Goal: Transaction & Acquisition: Purchase product/service

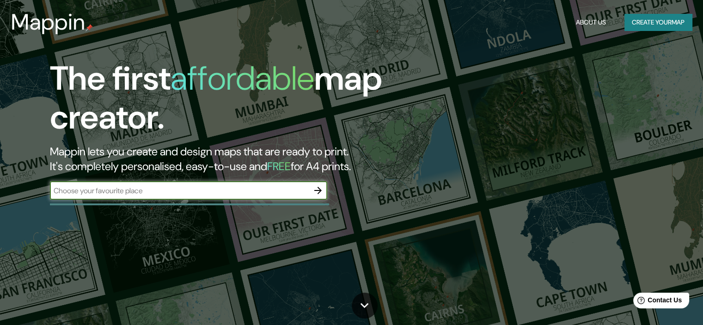
click at [130, 192] on input "text" at bounding box center [179, 190] width 259 height 11
type input "cancun"
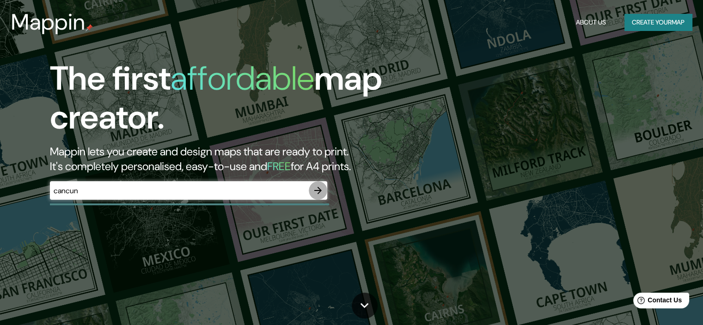
click at [317, 188] on icon "button" at bounding box center [317, 190] width 11 height 11
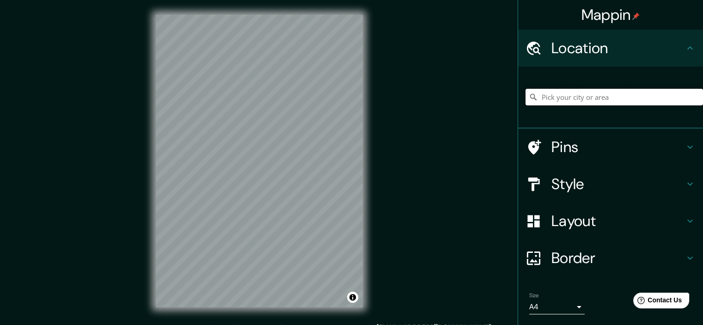
click at [572, 103] on input "Pick your city or area" at bounding box center [613, 97] width 177 height 17
click at [569, 134] on div "Pins" at bounding box center [610, 146] width 185 height 37
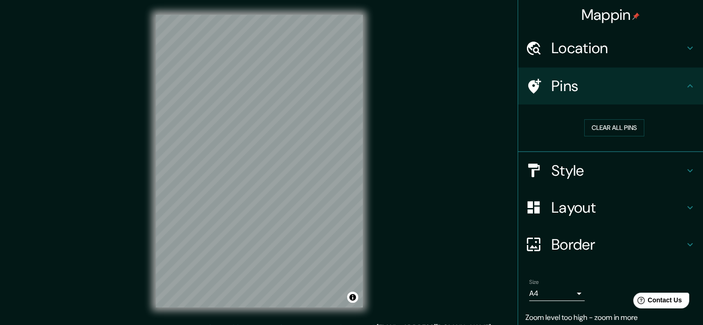
click at [661, 79] on h4 "Pins" at bounding box center [617, 86] width 133 height 18
click at [684, 90] on icon at bounding box center [689, 85] width 11 height 11
click at [684, 47] on icon at bounding box center [689, 48] width 11 height 11
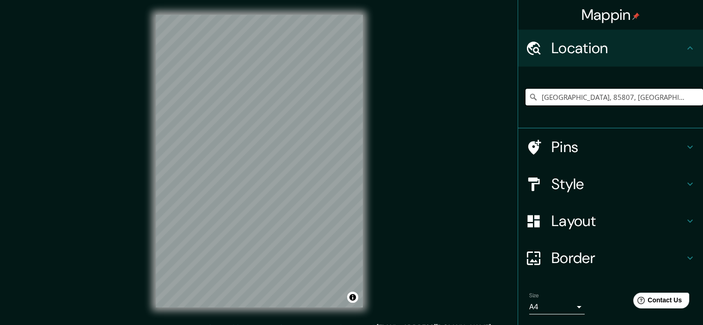
drag, startPoint x: 664, startPoint y: 99, endPoint x: 488, endPoint y: 97, distance: 175.6
click at [488, 97] on div "Mappin Location [GEOGRAPHIC_DATA], 85807, [GEOGRAPHIC_DATA], [GEOGRAPHIC_DATA],…" at bounding box center [351, 168] width 703 height 337
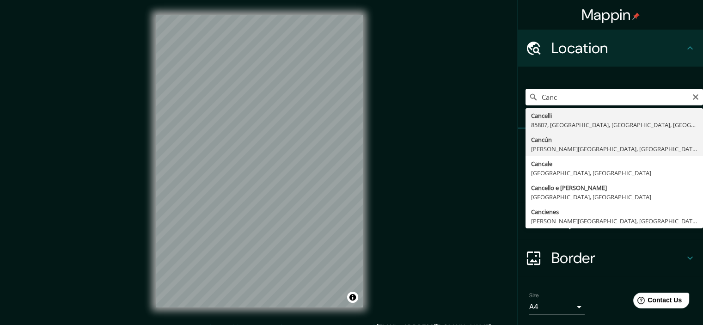
type input "Cancún, [PERSON_NAME][GEOGRAPHIC_DATA], [GEOGRAPHIC_DATA]"
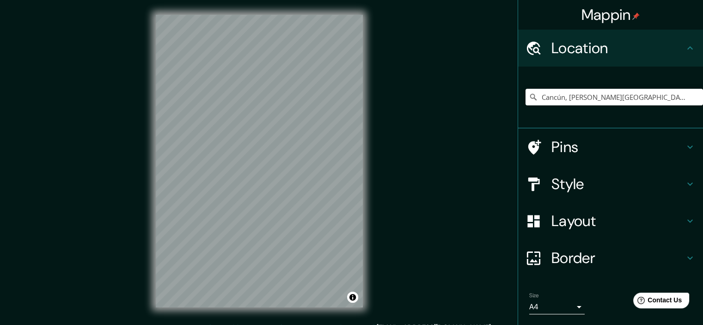
click at [564, 188] on h4 "Style" at bounding box center [617, 184] width 133 height 18
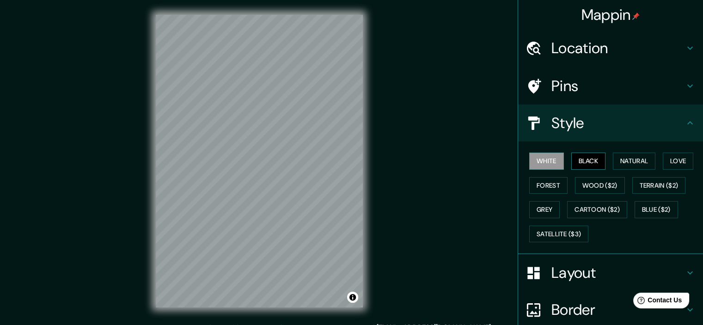
click at [586, 154] on button "Black" at bounding box center [588, 160] width 35 height 17
click at [631, 166] on button "Natural" at bounding box center [634, 160] width 43 height 17
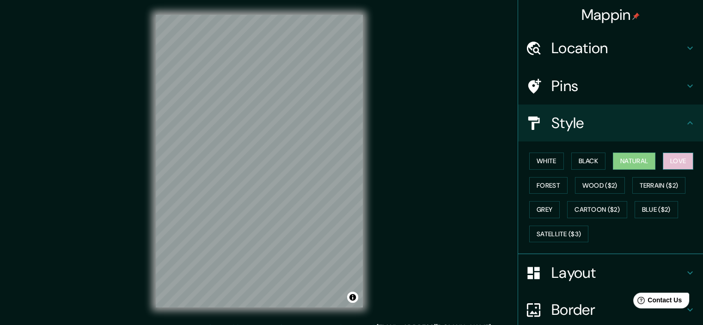
click at [682, 158] on button "Love" at bounding box center [678, 160] width 30 height 17
click at [553, 182] on button "Forest" at bounding box center [548, 185] width 38 height 17
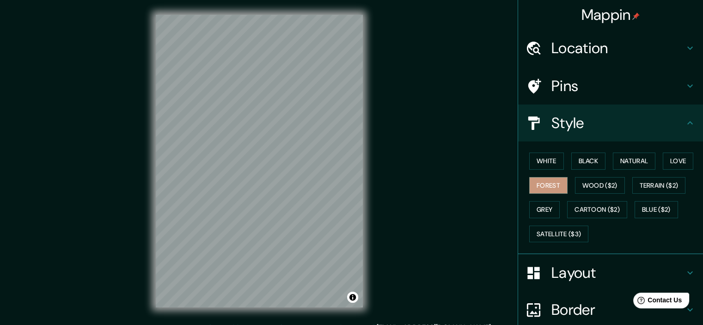
click at [561, 278] on h4 "Layout" at bounding box center [617, 272] width 133 height 18
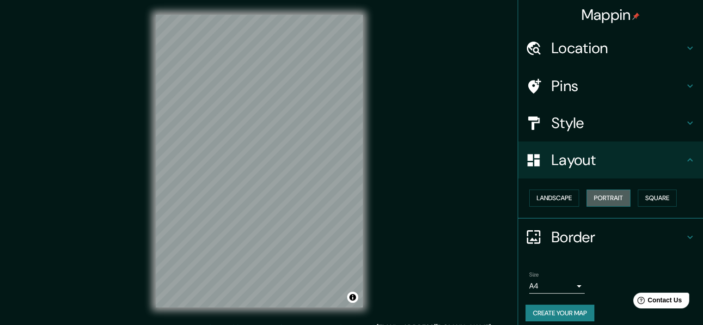
click at [602, 203] on button "Portrait" at bounding box center [608, 197] width 44 height 17
click at [548, 199] on button "Landscape" at bounding box center [554, 197] width 50 height 17
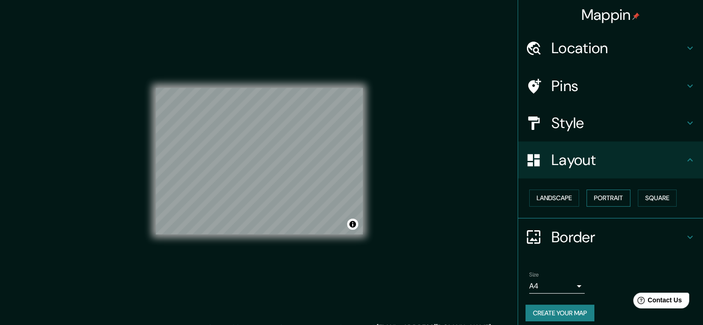
click at [599, 195] on button "Portrait" at bounding box center [608, 197] width 44 height 17
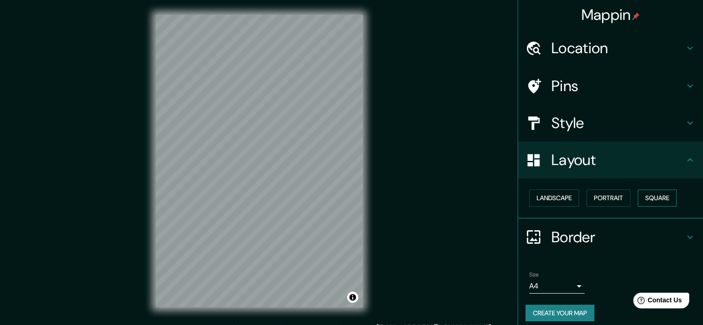
click at [664, 198] on button "Square" at bounding box center [657, 197] width 39 height 17
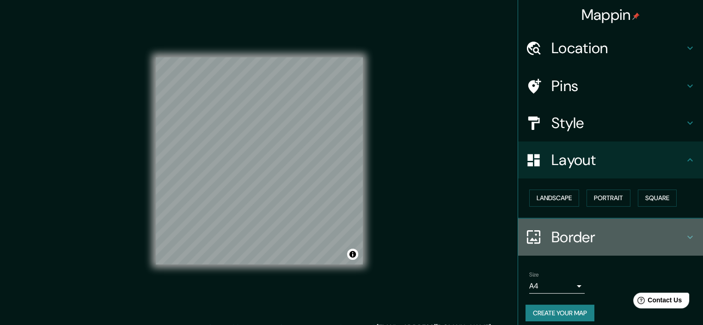
click at [577, 237] on h4 "Border" at bounding box center [617, 237] width 133 height 18
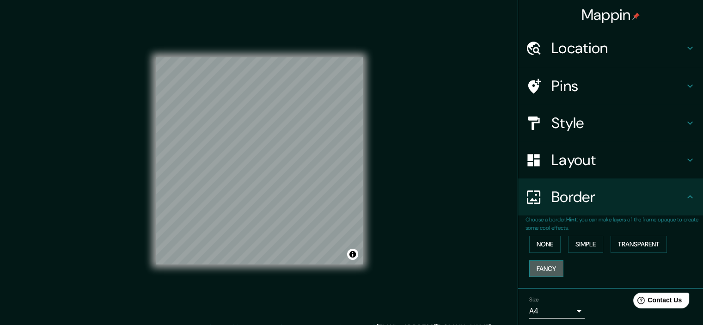
click at [540, 269] on button "Fancy" at bounding box center [546, 268] width 34 height 17
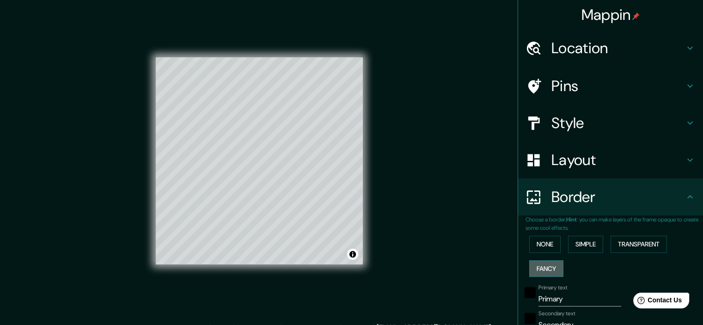
click at [540, 269] on button "Fancy" at bounding box center [546, 268] width 34 height 17
type input "179"
type input "36"
type input "18"
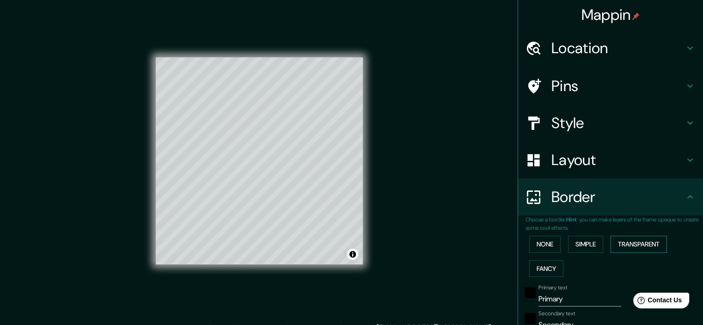
click at [616, 240] on button "Transparent" at bounding box center [638, 244] width 56 height 17
click at [568, 247] on button "Simple" at bounding box center [585, 244] width 35 height 17
click at [535, 244] on button "None" at bounding box center [544, 244] width 31 height 17
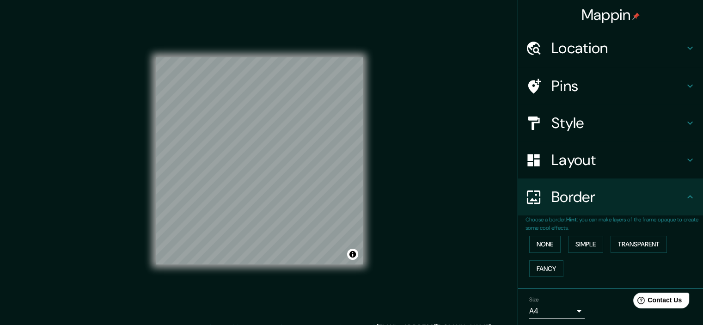
scroll to position [31, 0]
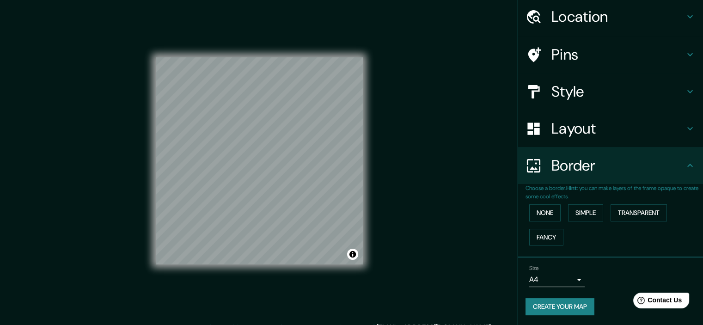
click at [572, 279] on body "Mappin Location [GEOGRAPHIC_DATA], [PERSON_NAME][GEOGRAPHIC_DATA], [GEOGRAPHIC_…" at bounding box center [351, 162] width 703 height 325
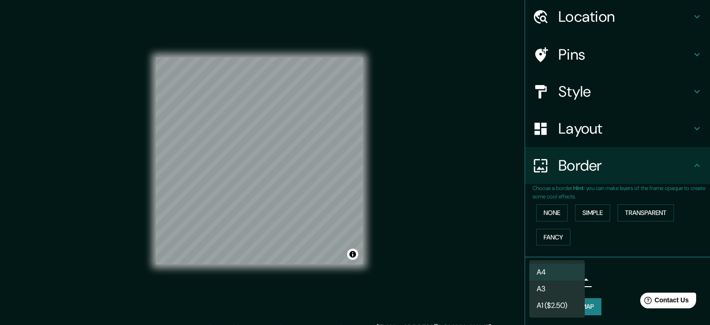
click at [617, 271] on div at bounding box center [355, 162] width 710 height 325
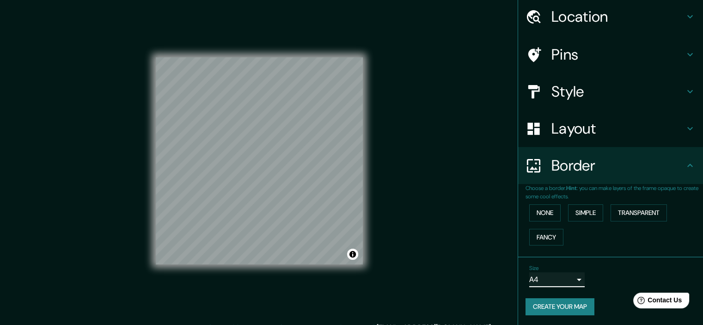
scroll to position [0, 0]
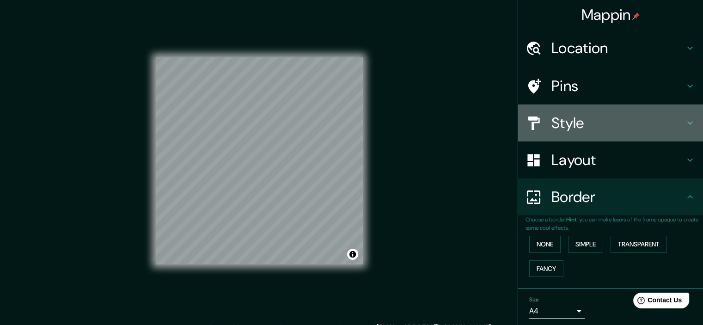
click at [573, 111] on div "Style" at bounding box center [610, 122] width 185 height 37
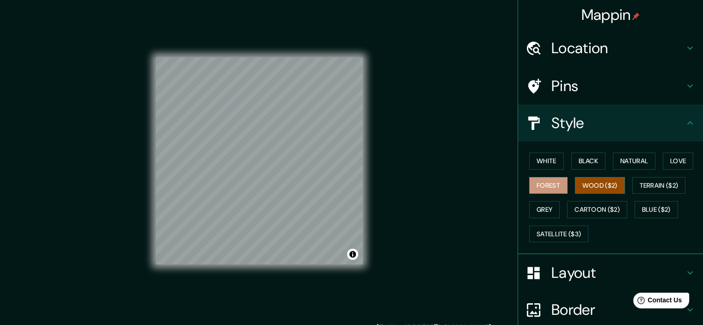
click at [579, 177] on button "Wood ($2)" at bounding box center [600, 185] width 50 height 17
click at [652, 189] on button "Terrain ($2)" at bounding box center [659, 185] width 54 height 17
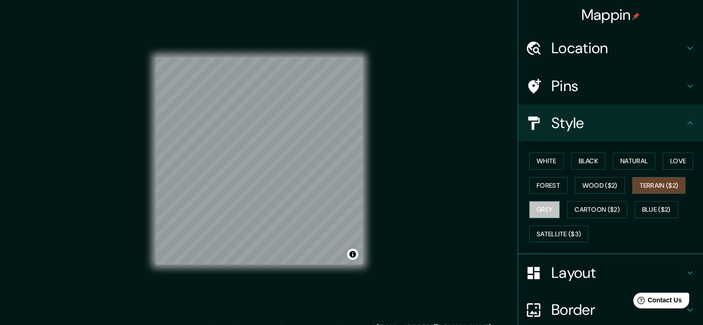
click at [539, 203] on button "Grey" at bounding box center [544, 209] width 30 height 17
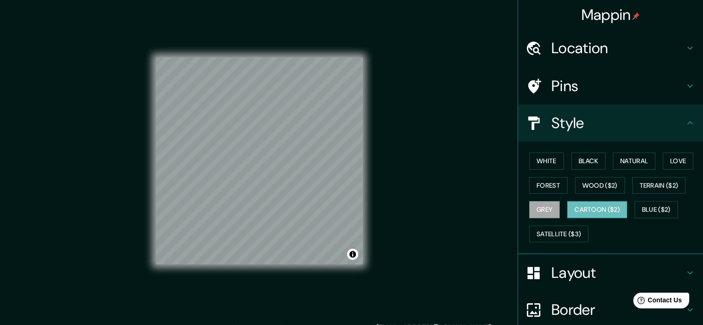
click at [594, 206] on button "Cartoon ($2)" at bounding box center [597, 209] width 60 height 17
click at [643, 207] on button "Blue ($2)" at bounding box center [655, 209] width 43 height 17
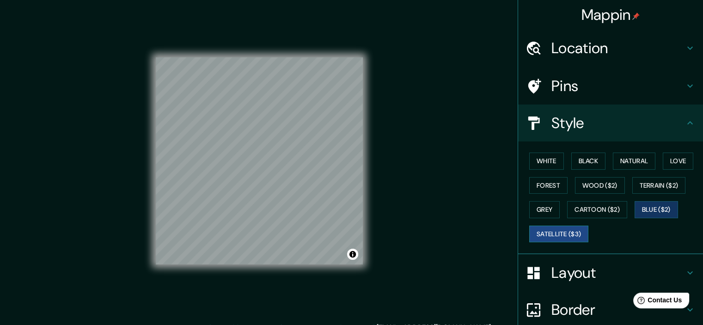
click at [540, 232] on button "Satellite ($3)" at bounding box center [558, 233] width 59 height 17
